Goal: Information Seeking & Learning: Check status

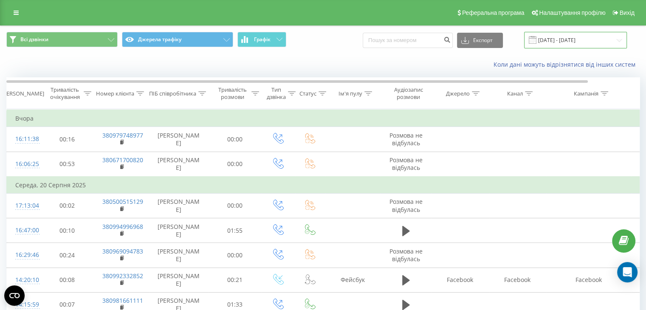
click at [572, 41] on input "[DATE] - [DATE]" at bounding box center [575, 40] width 103 height 17
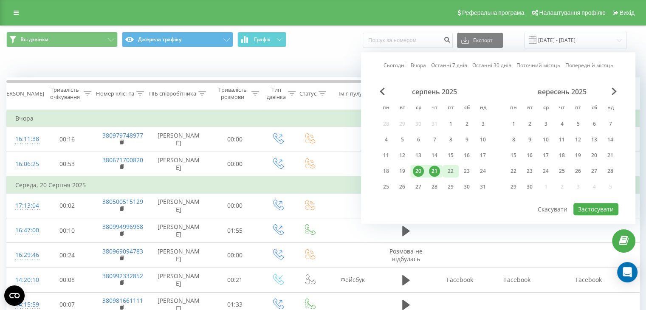
drag, startPoint x: 435, startPoint y: 166, endPoint x: 448, endPoint y: 169, distance: 13.5
click at [438, 168] on div "21" at bounding box center [434, 171] width 11 height 11
drag, startPoint x: 453, startPoint y: 168, endPoint x: 467, endPoint y: 182, distance: 19.8
click at [454, 171] on div "22" at bounding box center [450, 171] width 11 height 11
click at [589, 204] on button "Застосувати" at bounding box center [595, 209] width 45 height 12
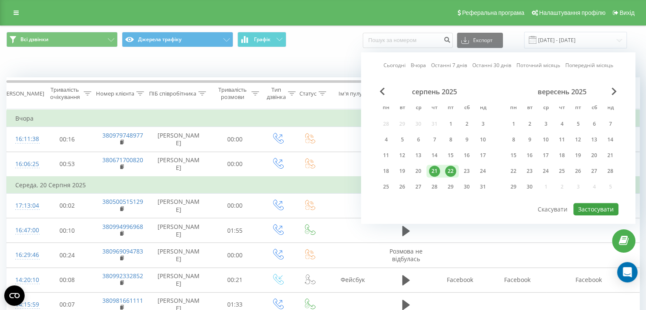
type input "21.08.2025 - 22.08.2025"
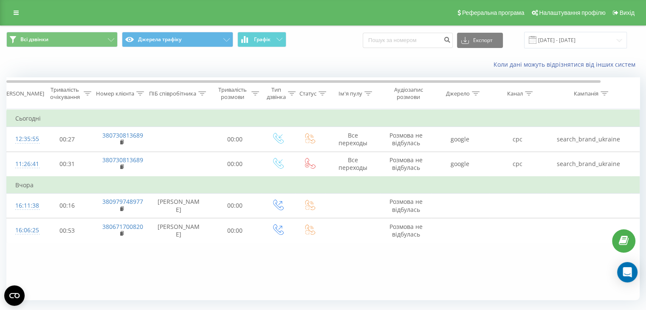
click at [15, 12] on icon at bounding box center [16, 13] width 5 height 6
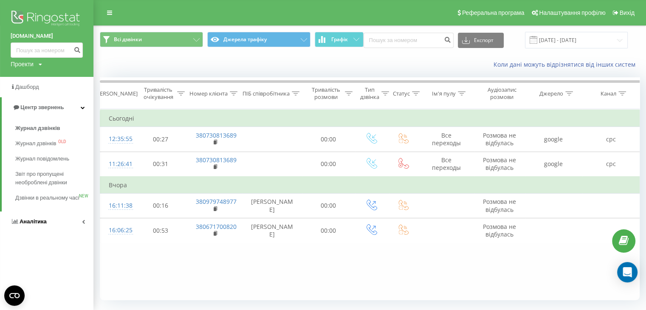
click at [32, 225] on span "Аналiтика" at bounding box center [33, 221] width 27 height 6
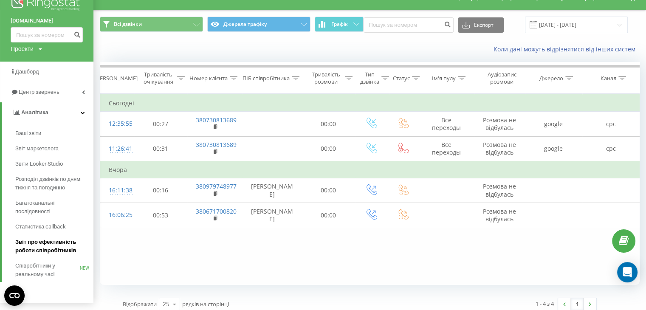
scroll to position [22, 0]
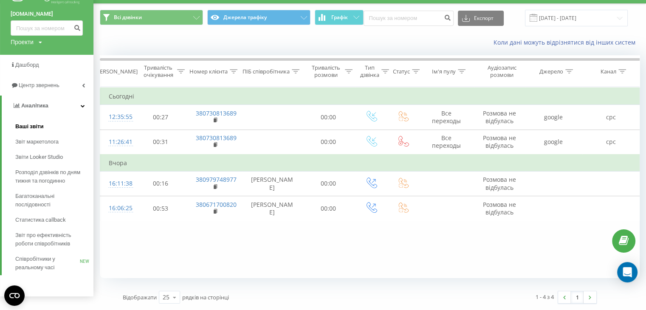
click at [26, 126] on span "Ваші звіти" at bounding box center [29, 126] width 28 height 8
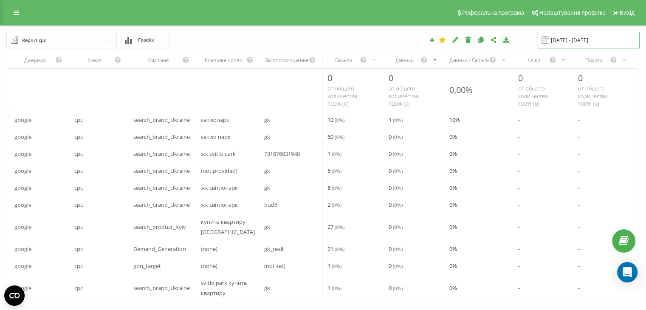
drag, startPoint x: 573, startPoint y: 39, endPoint x: 573, endPoint y: 46, distance: 7.2
click at [573, 39] on input "21.08.2025 - 21.08.2025" at bounding box center [588, 40] width 103 height 17
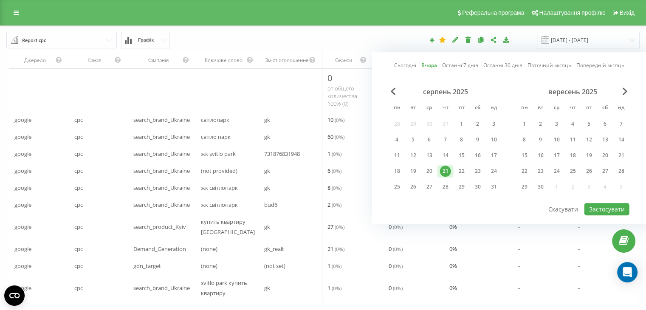
click at [403, 67] on link "Сьогодні" at bounding box center [405, 66] width 22 height 8
click at [607, 209] on button "Застосувати" at bounding box center [606, 209] width 45 height 12
type input "22.08.2025 - 22.08.2025"
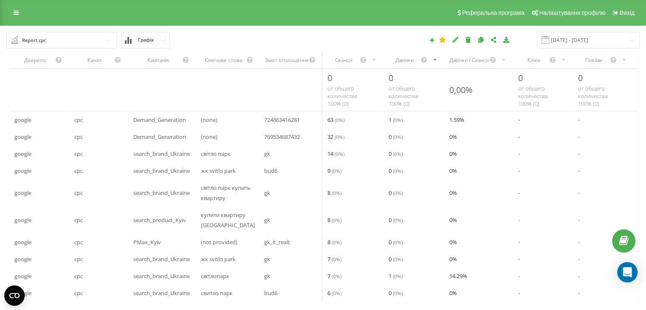
click at [401, 63] on div "Дзвінки" at bounding box center [413, 59] width 61 height 17
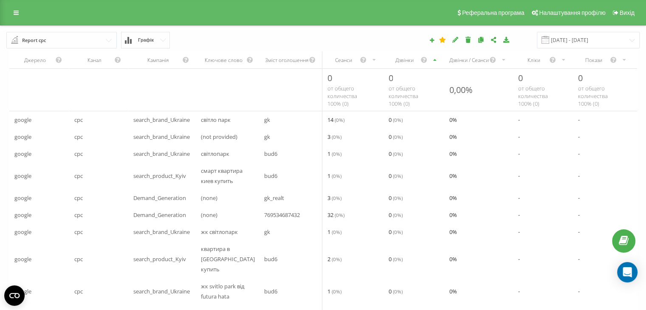
click at [401, 63] on div "Дзвінки" at bounding box center [413, 59] width 61 height 17
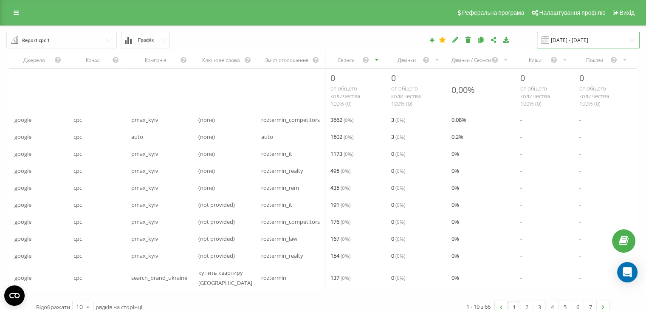
click at [594, 40] on input "[DATE] - [DATE]" at bounding box center [588, 40] width 103 height 17
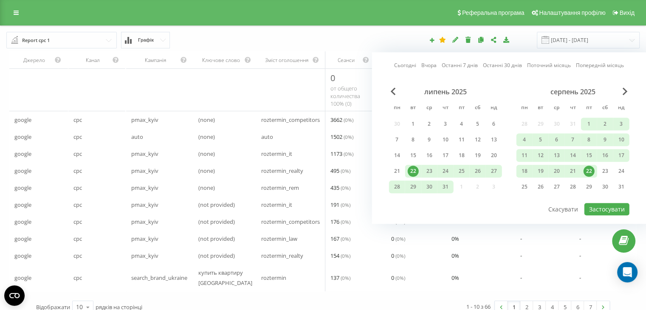
drag, startPoint x: 407, startPoint y: 65, endPoint x: 410, endPoint y: 74, distance: 10.1
click at [407, 65] on link "Сьогодні" at bounding box center [405, 66] width 22 height 8
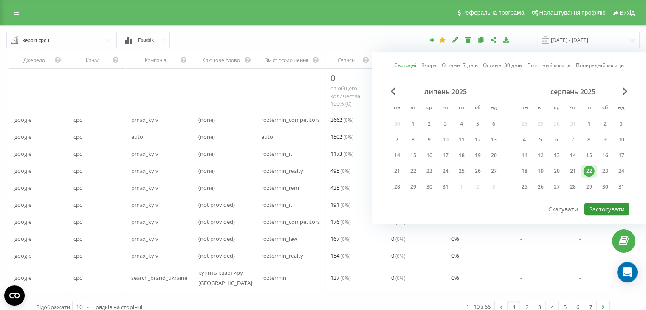
click at [608, 206] on button "Застосувати" at bounding box center [606, 209] width 45 height 12
type input "22.08.2025 - 22.08.2025"
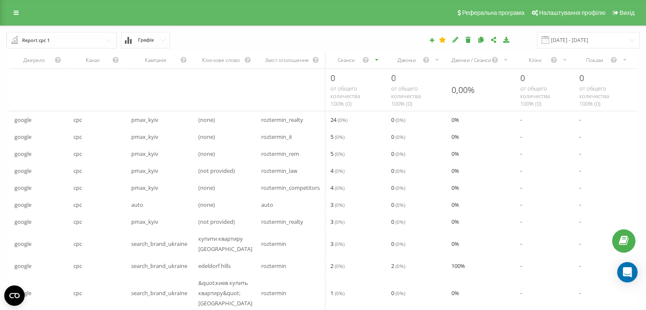
click at [404, 64] on div "Дзвінки" at bounding box center [416, 59] width 60 height 17
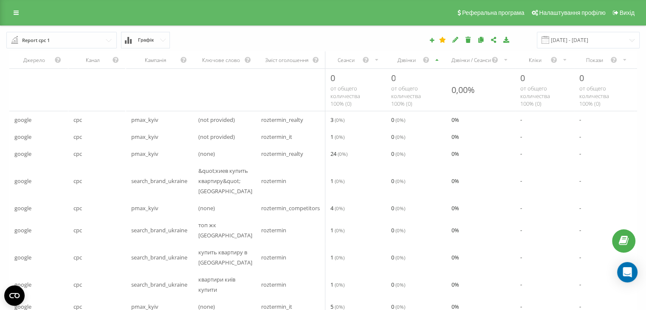
click at [404, 64] on div "Дзвінки" at bounding box center [416, 59] width 60 height 17
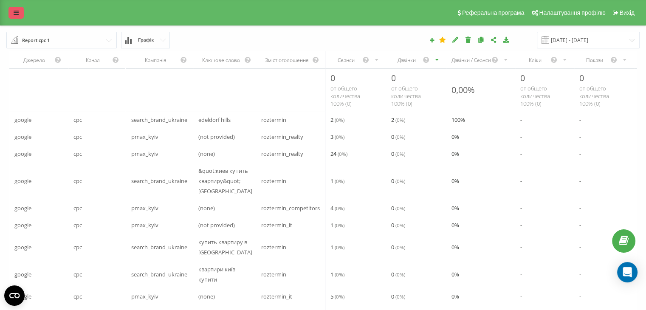
click at [17, 15] on icon at bounding box center [16, 13] width 5 height 6
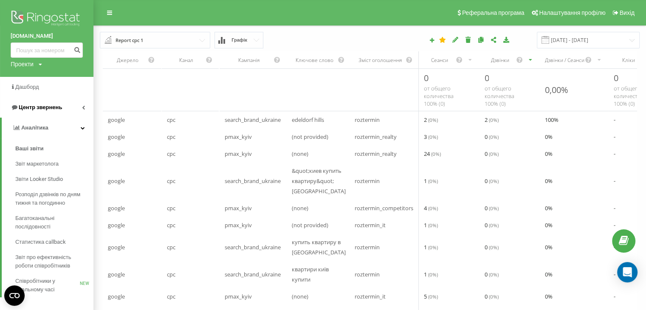
click at [30, 109] on span "Центр звернень" at bounding box center [40, 107] width 43 height 6
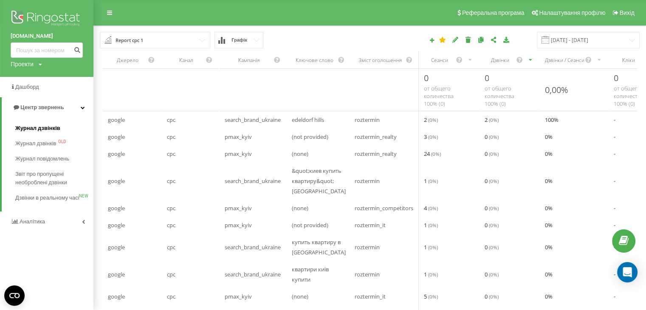
click at [36, 127] on span "Журнал дзвінків" at bounding box center [37, 128] width 45 height 8
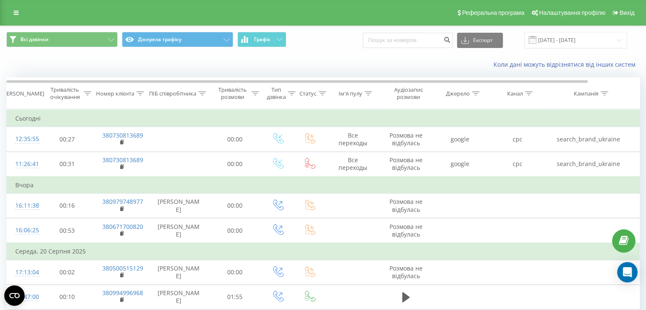
click at [78, 60] on div "Коли дані можуть відрізнятися вiд інших систем" at bounding box center [322, 64] width 645 height 20
